Goal: Find specific page/section: Find specific page/section

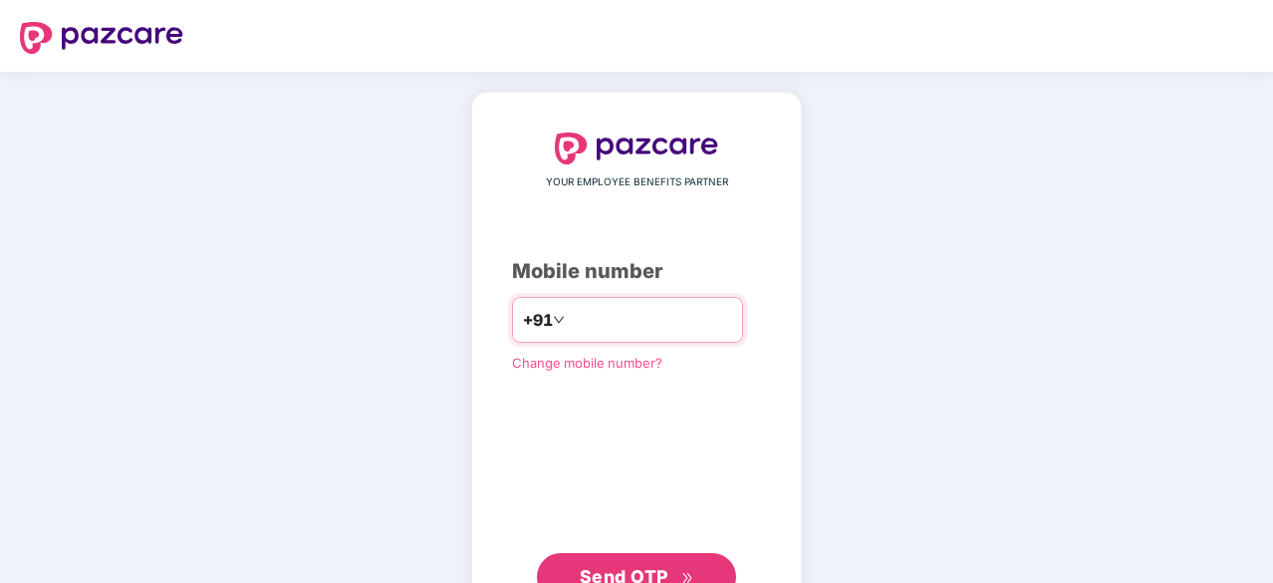
click at [597, 318] on input "number" at bounding box center [650, 320] width 163 height 32
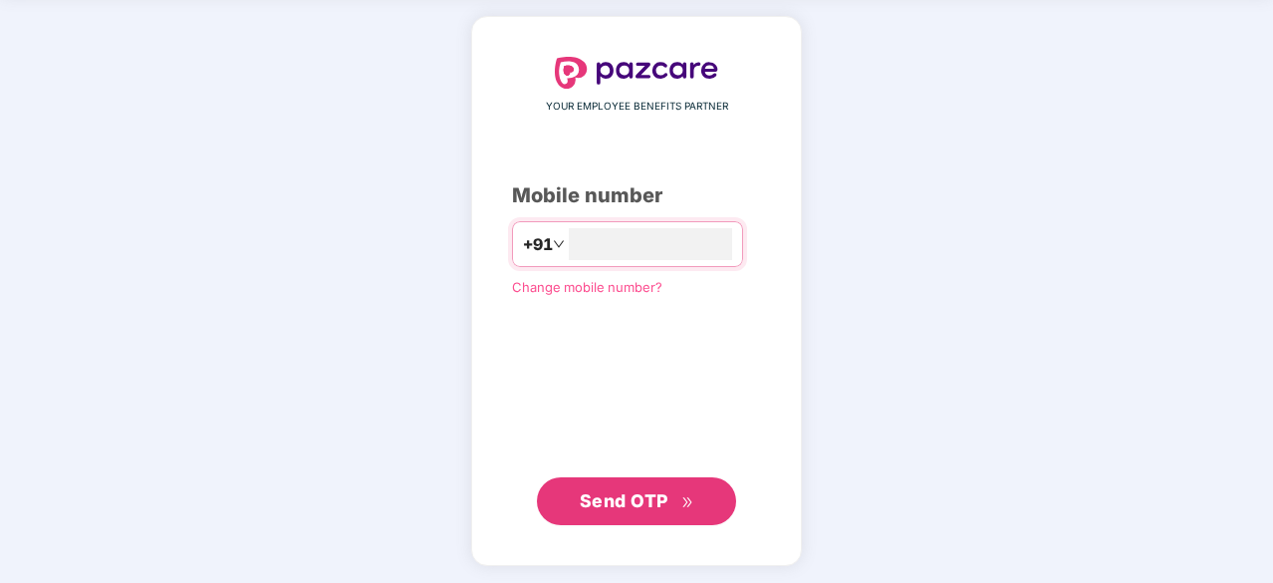
type input "**********"
click at [636, 506] on span "Send OTP" at bounding box center [624, 501] width 89 height 21
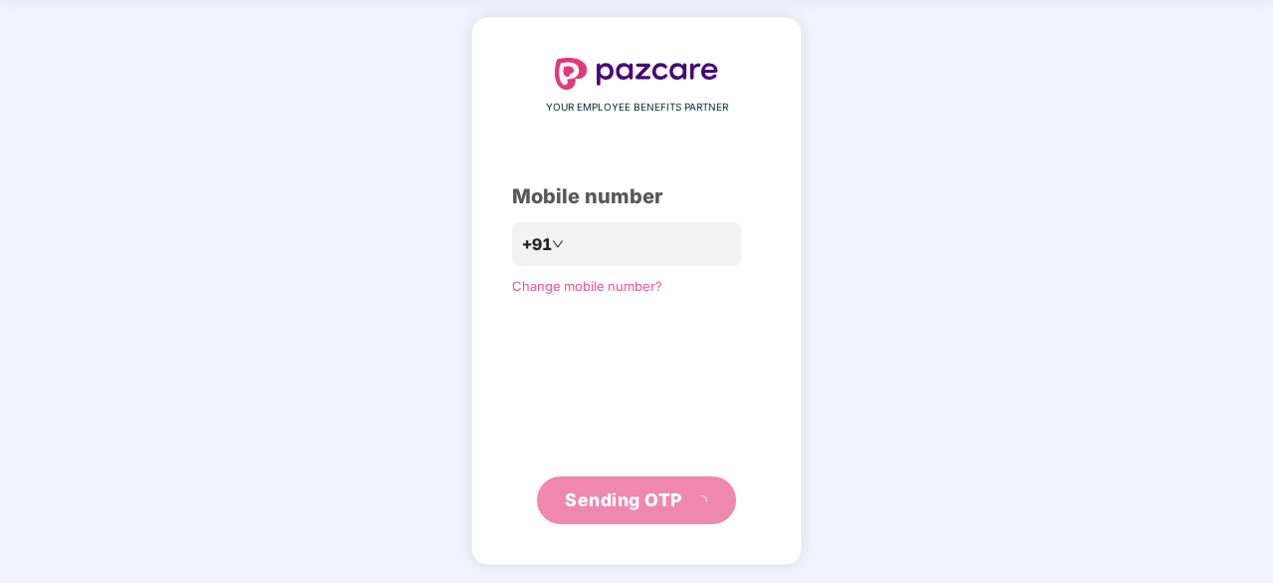
scroll to position [66, 0]
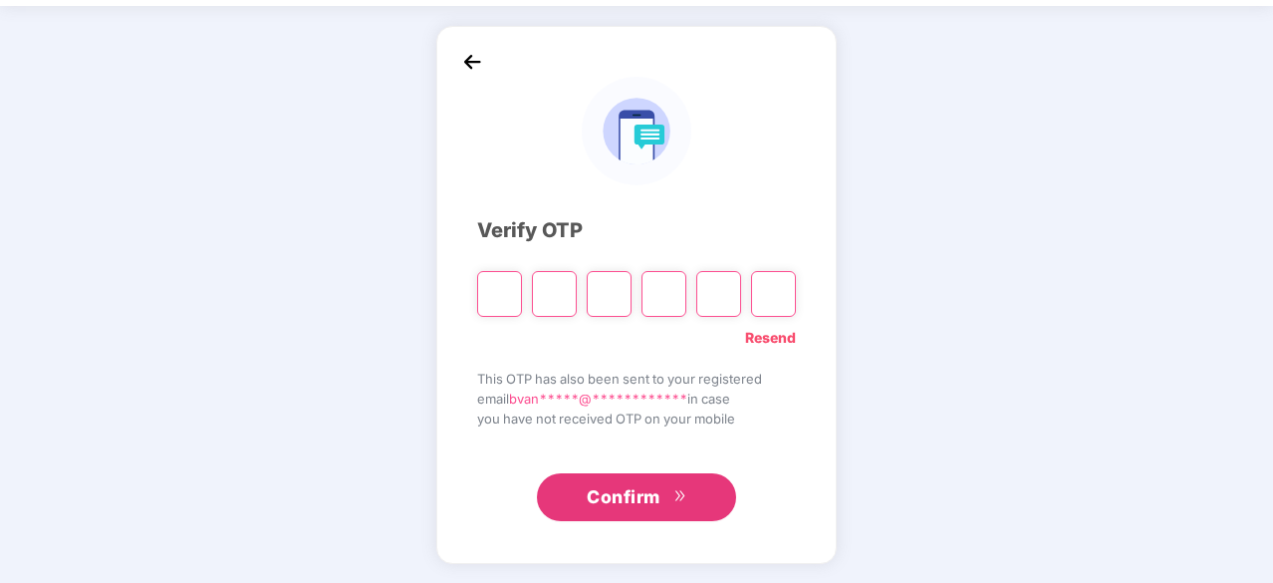
type input "*"
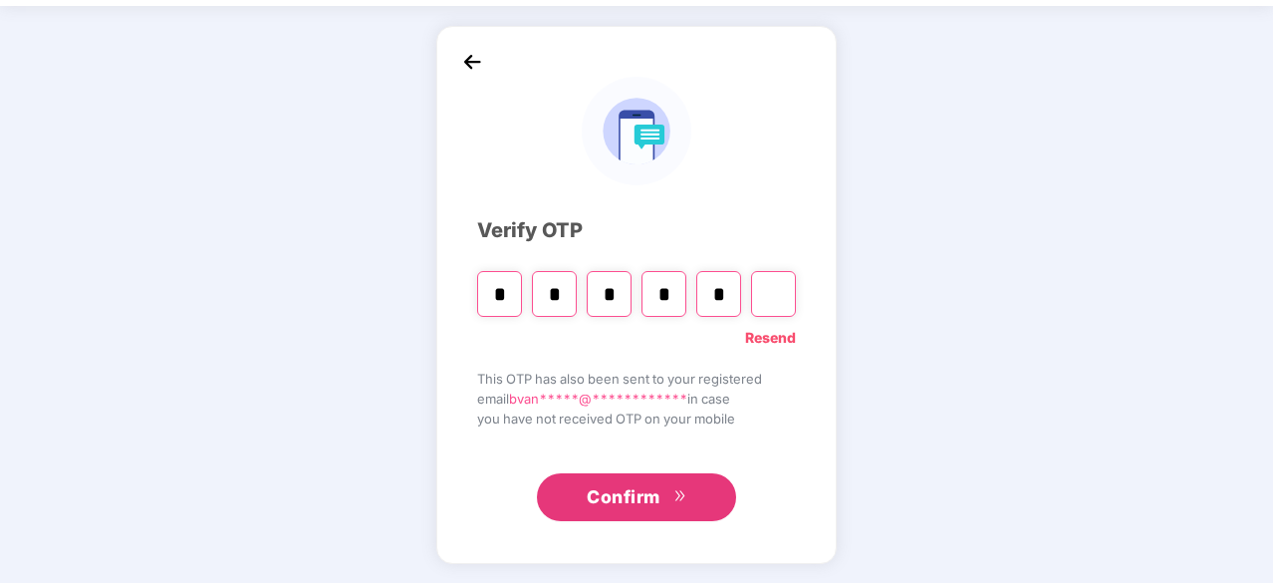
type input "*"
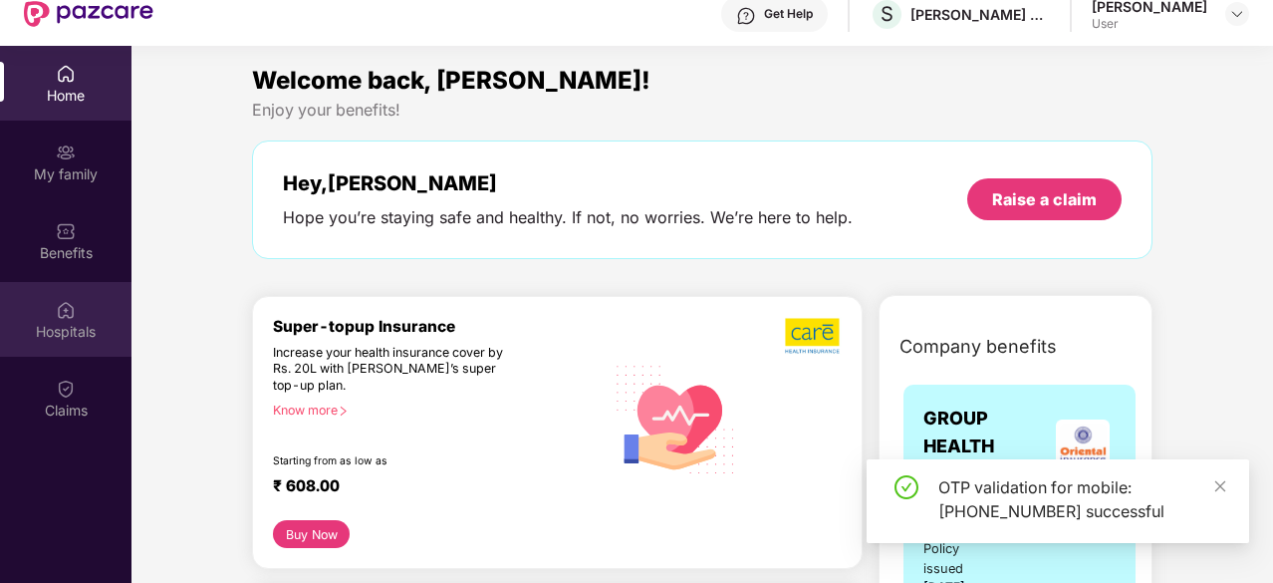
click at [72, 312] on img at bounding box center [66, 310] width 20 height 20
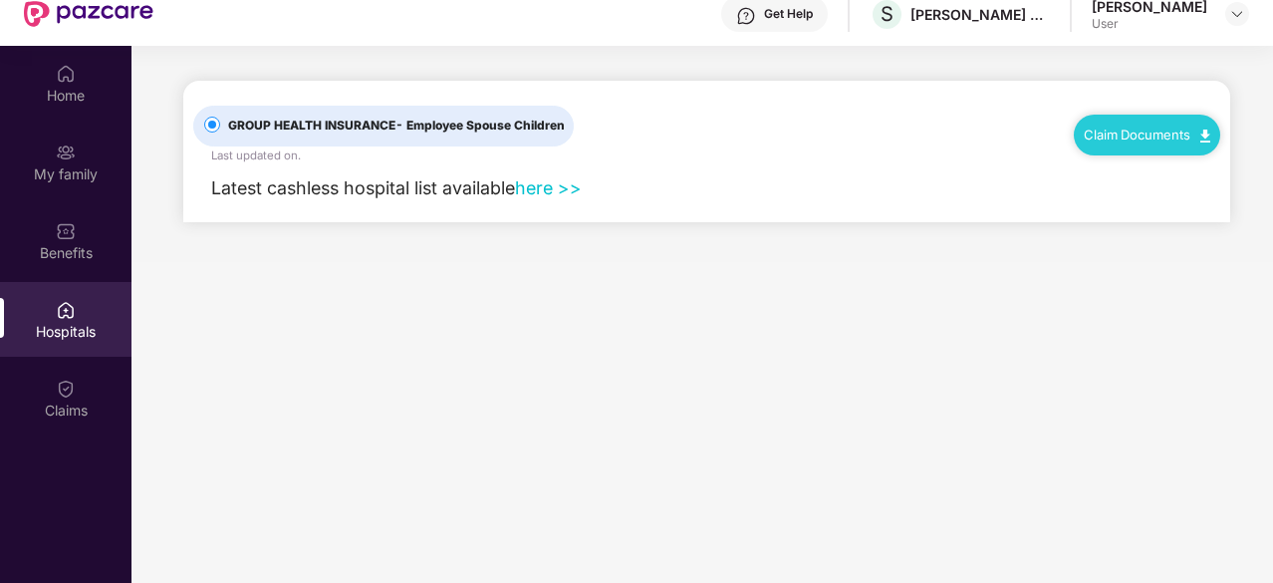
click at [551, 189] on link "here >>" at bounding box center [548, 187] width 67 height 21
click at [546, 189] on link "here >>" at bounding box center [548, 187] width 67 height 21
click at [57, 168] on div "My family" at bounding box center [65, 174] width 131 height 20
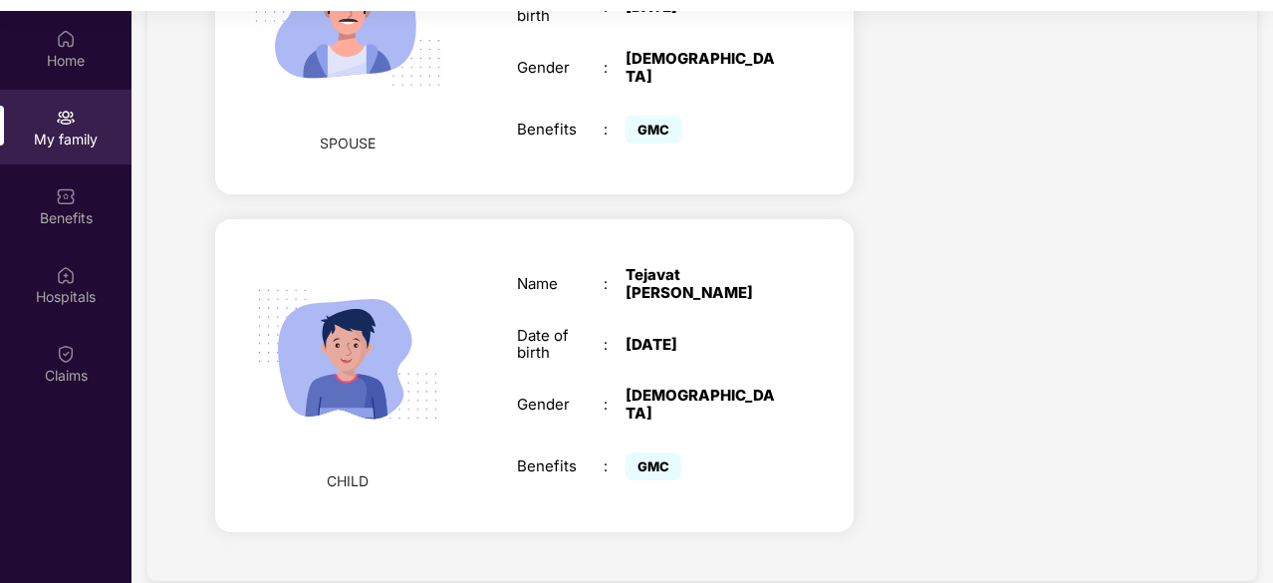
scroll to position [112, 0]
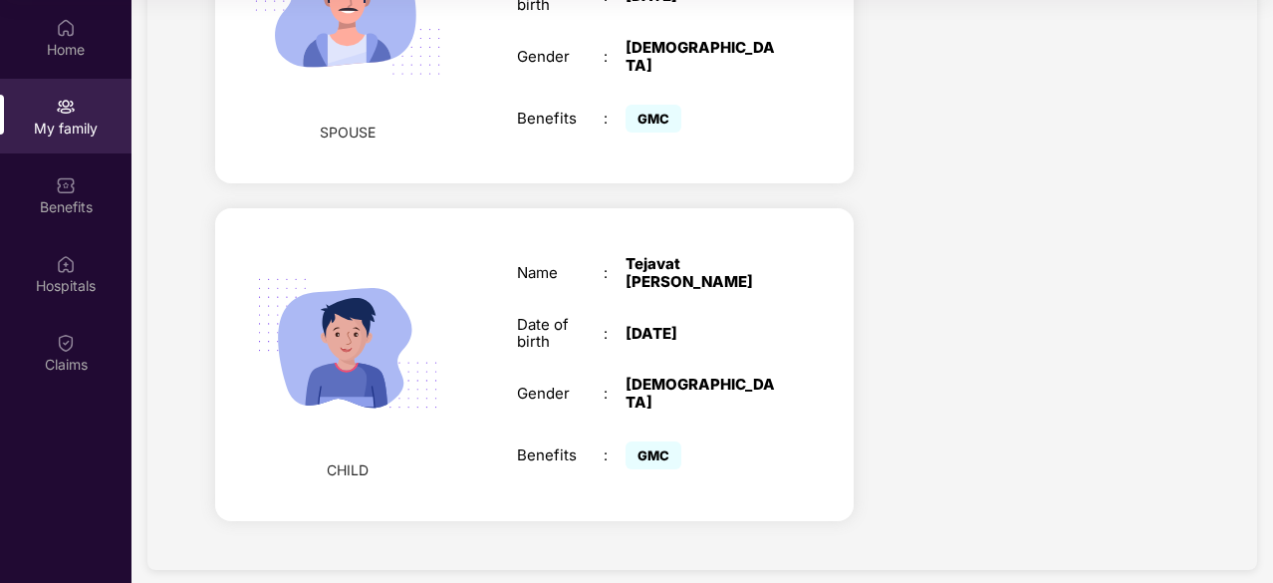
click at [384, 280] on img at bounding box center [347, 343] width 230 height 230
click at [671, 351] on div "Name : [PERSON_NAME] Date of birth : [DEMOGRAPHIC_DATA] Gender : [DEMOGRAPHIC_D…" at bounding box center [646, 364] width 299 height 269
click at [771, 375] on div "[DEMOGRAPHIC_DATA]" at bounding box center [700, 393] width 151 height 36
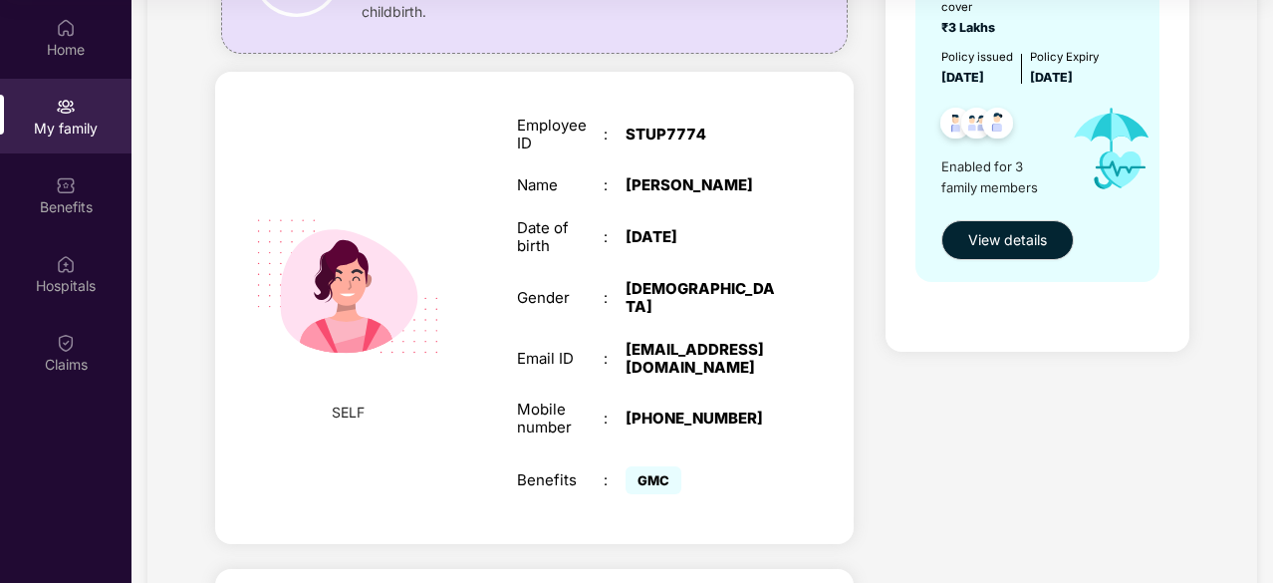
scroll to position [0, 0]
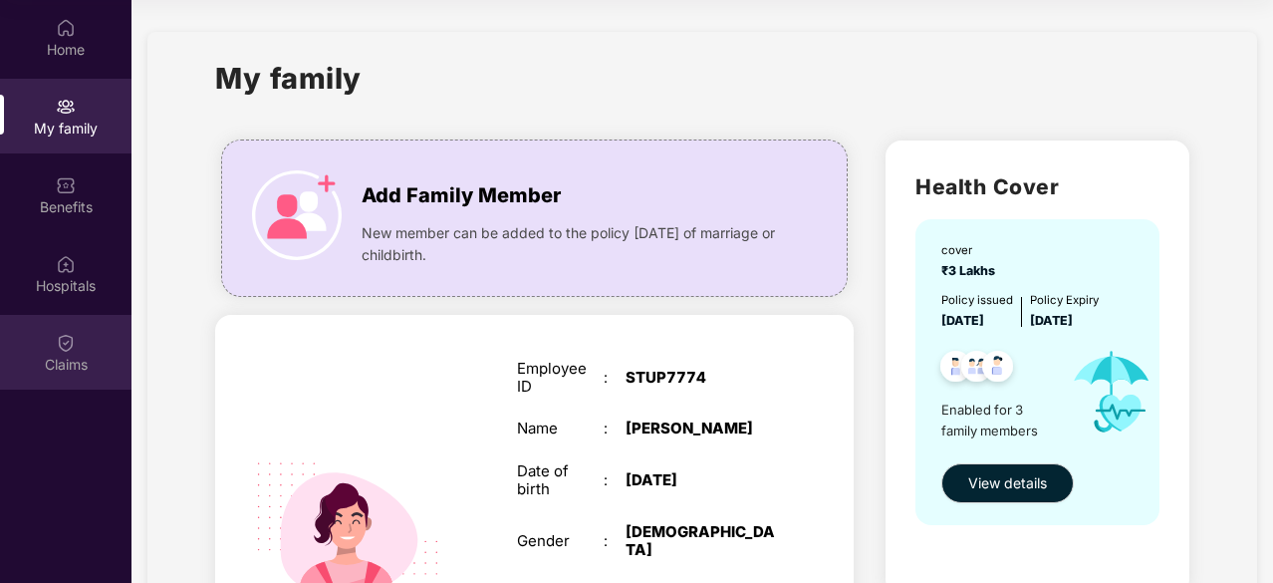
click at [64, 344] on img at bounding box center [66, 343] width 20 height 20
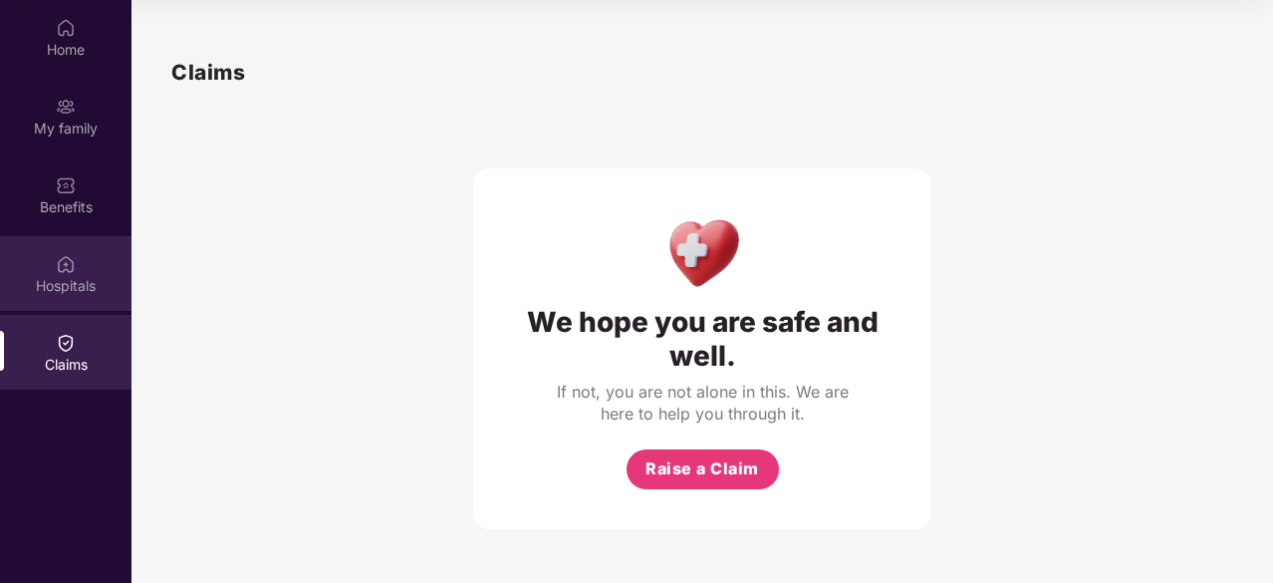
click at [66, 268] on img at bounding box center [66, 264] width 20 height 20
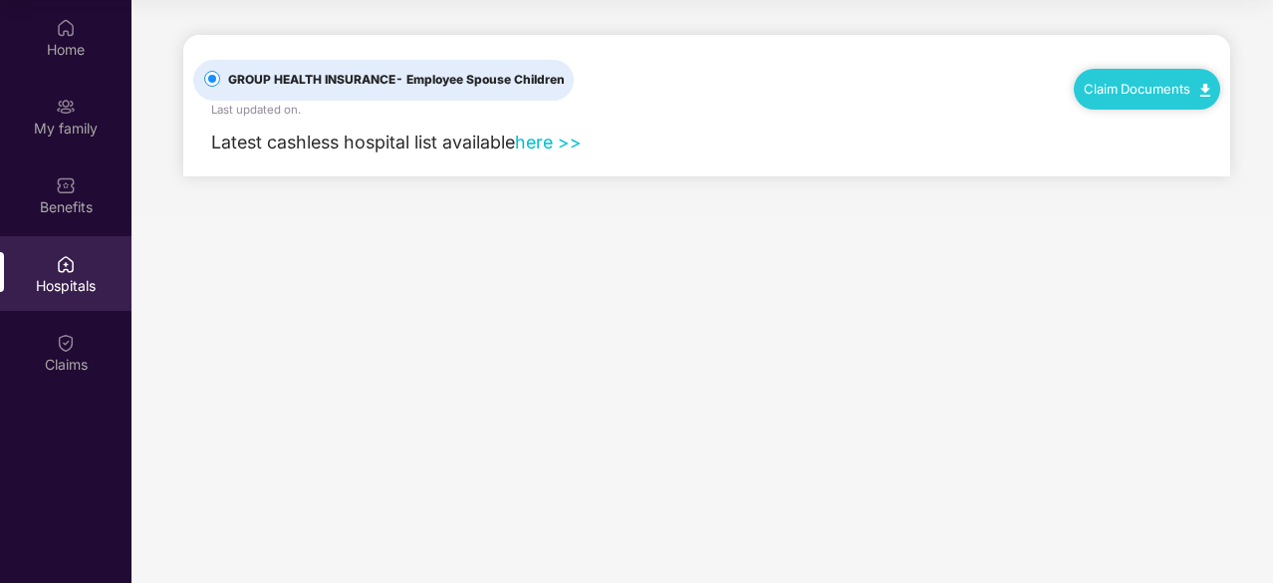
click at [544, 137] on link "here >>" at bounding box center [548, 141] width 67 height 21
